Goal: Task Accomplishment & Management: Complete application form

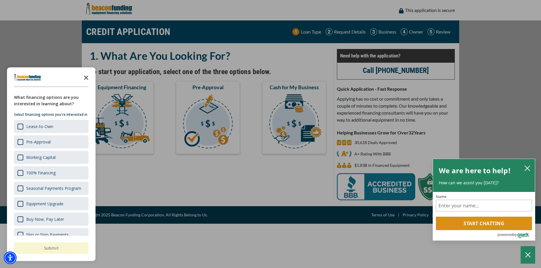
click at [87, 76] on icon "Close the survey" at bounding box center [86, 77] width 12 height 12
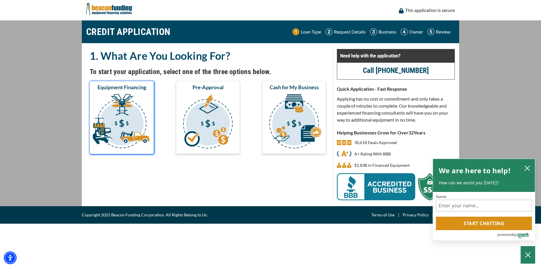
click at [115, 112] on img "submit" at bounding box center [122, 122] width 62 height 58
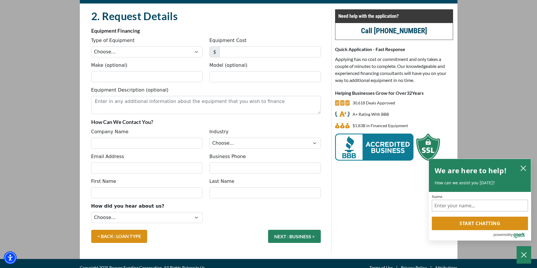
scroll to position [48, 0]
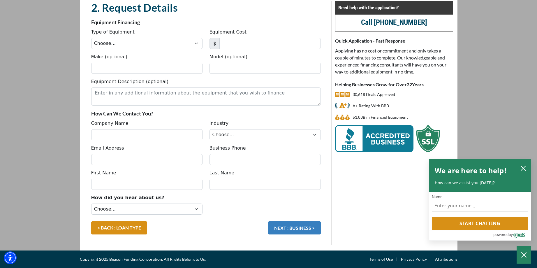
click at [290, 225] on button "NEXT : BUSINESS >" at bounding box center [294, 227] width 53 height 13
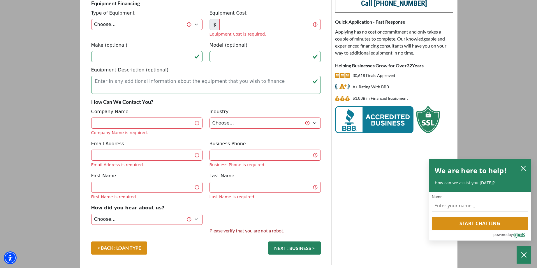
scroll to position [77, 0]
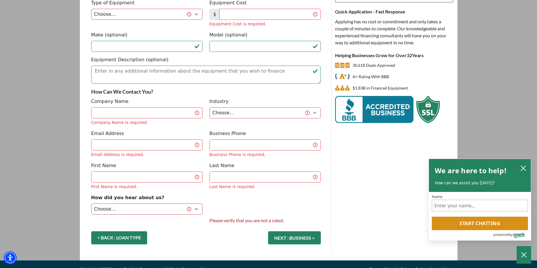
click at [125, 234] on link "< BACK : LOAN TYPE" at bounding box center [119, 237] width 56 height 13
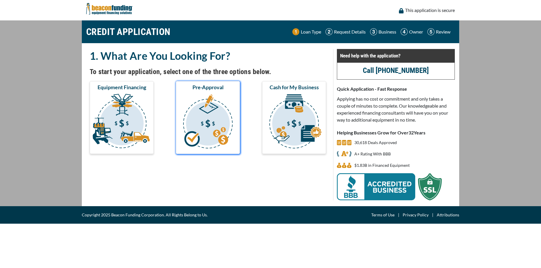
click at [215, 117] on img "submit" at bounding box center [208, 122] width 62 height 58
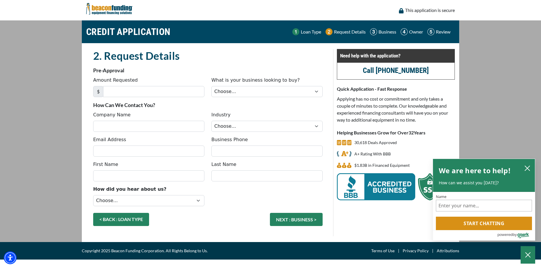
click at [128, 216] on link "< BACK : LOAN TYPE" at bounding box center [121, 219] width 56 height 13
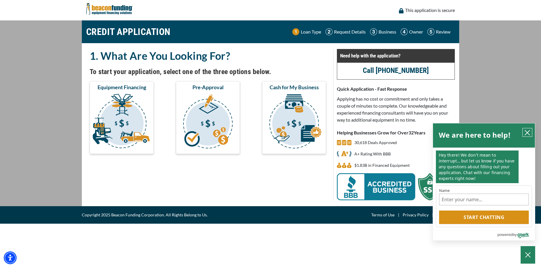
click at [525, 131] on icon "close chatbox" at bounding box center [527, 133] width 6 height 6
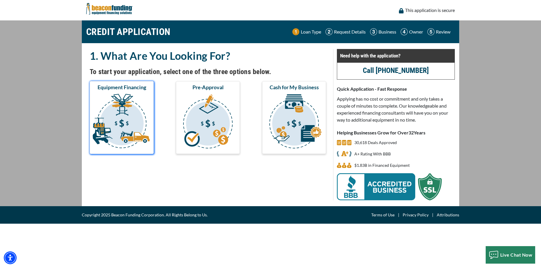
click at [118, 134] on img "submit" at bounding box center [122, 122] width 62 height 58
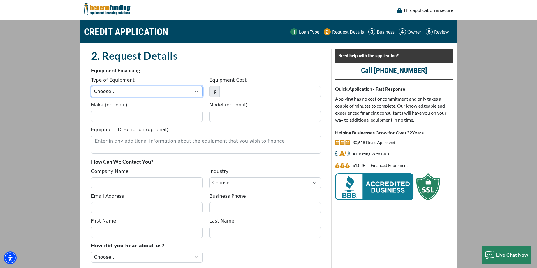
click at [197, 91] on select "Choose... Backhoe Boom/Bucket Truck Chipper Commercial Mower Crane DTG/DTF Prin…" at bounding box center [146, 91] width 111 height 11
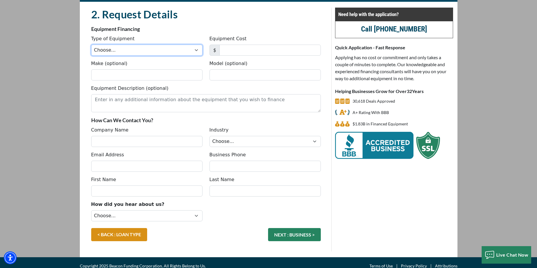
scroll to position [48, 0]
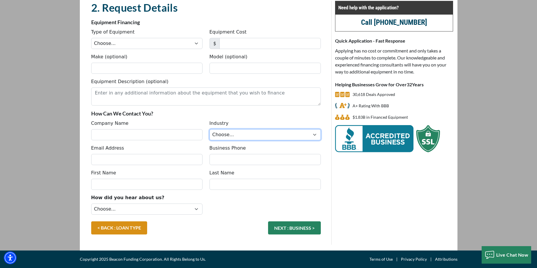
click at [316, 136] on div "Industry Choose... Towing Landscape/Hardscape Decorated Apparel Septic Light Co…" at bounding box center [265, 130] width 118 height 20
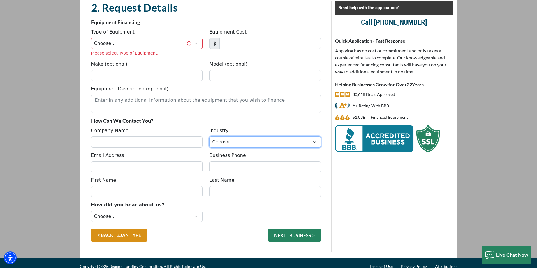
click at [314, 140] on select "Choose... Towing Landscape/Hardscape Decorated Apparel Septic Light Constructio…" at bounding box center [264, 141] width 111 height 11
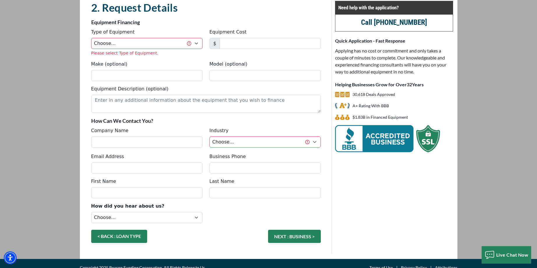
click at [132, 233] on link "< BACK : LOAN TYPE" at bounding box center [119, 235] width 56 height 13
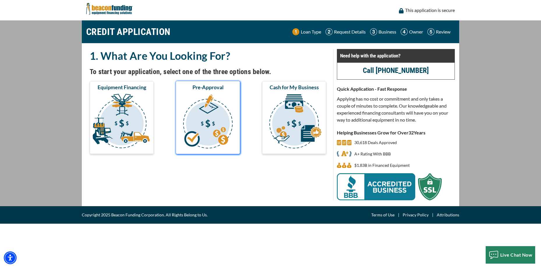
click at [221, 123] on img "submit" at bounding box center [208, 122] width 62 height 58
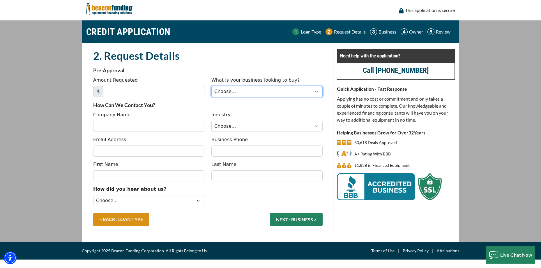
click at [314, 92] on select "Choose... Backhoe Boom/Bucket Truck Chipper Commercial Mower Crane DTG/DTF Prin…" at bounding box center [266, 91] width 111 height 11
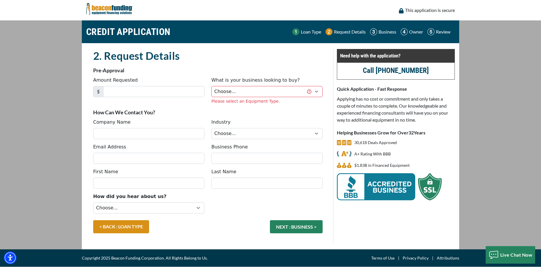
click at [128, 218] on fieldset "2. Request Details There was an issue while saving the data. Please try again a…" at bounding box center [208, 146] width 236 height 194
click at [117, 224] on link "< BACK : LOAN TYPE" at bounding box center [121, 226] width 56 height 13
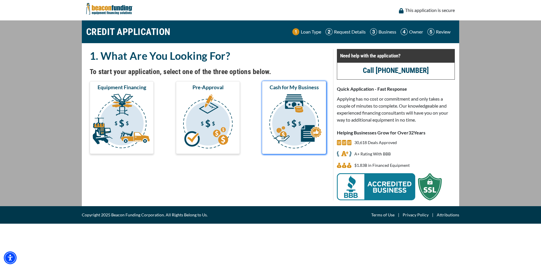
click at [296, 120] on img "submit" at bounding box center [294, 122] width 62 height 58
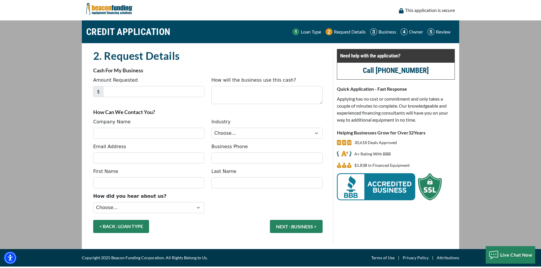
click at [114, 227] on link "< BACK : LOAN TYPE" at bounding box center [121, 226] width 56 height 13
